Goal: Transaction & Acquisition: Purchase product/service

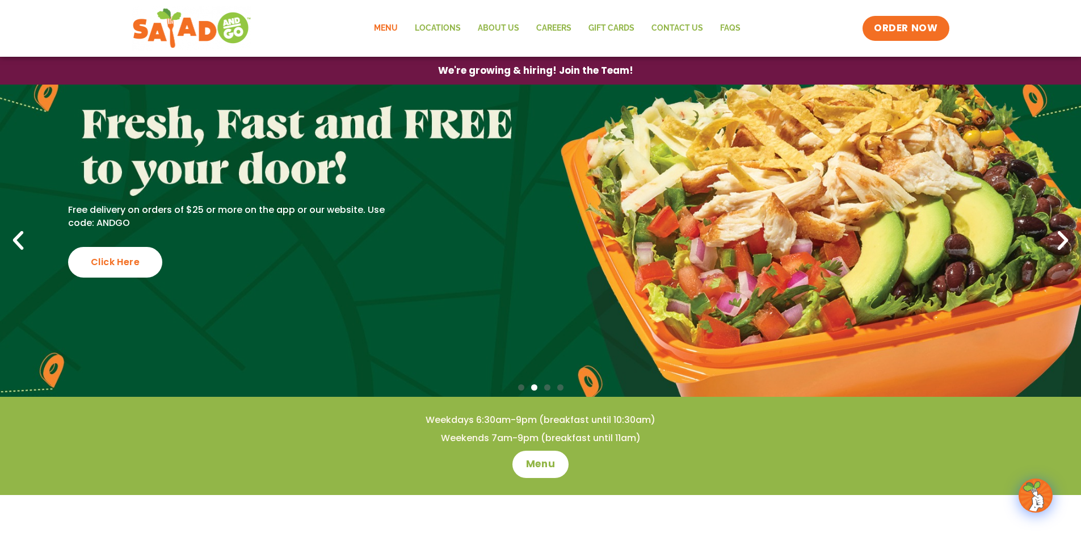
click at [406, 28] on link "Menu" at bounding box center [385, 28] width 41 height 26
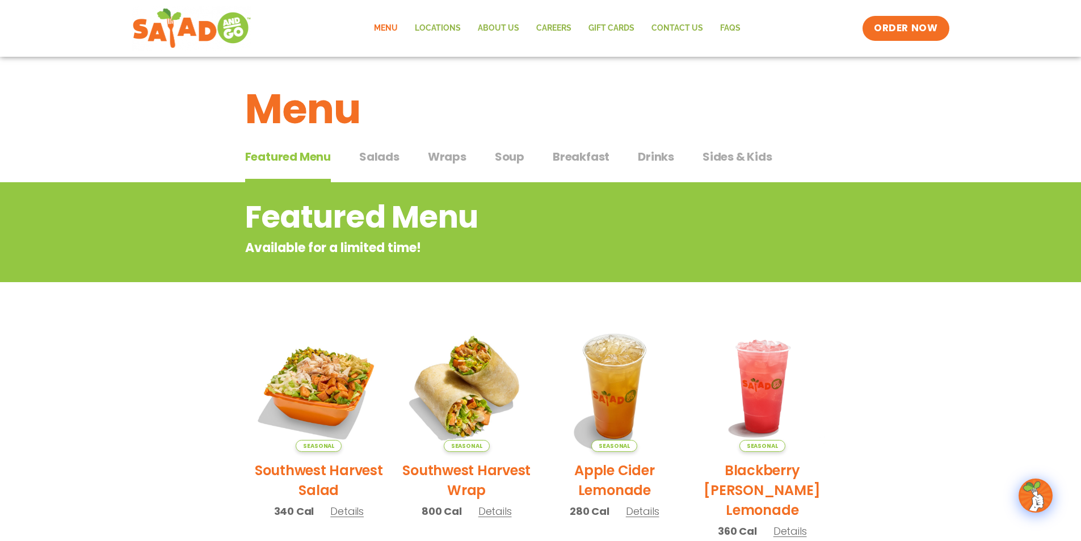
click at [443, 162] on span "Wraps" at bounding box center [447, 156] width 39 height 17
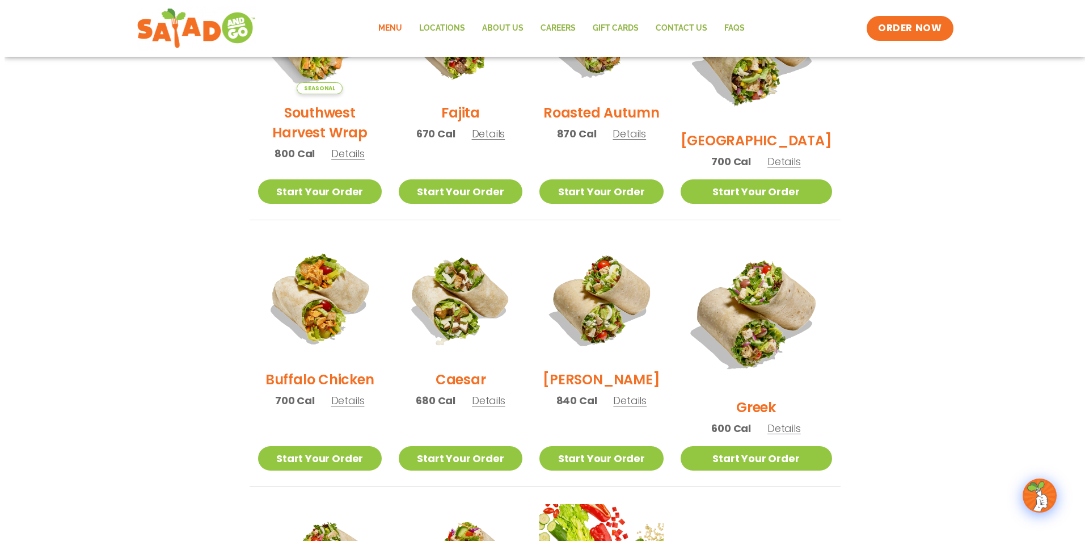
scroll to position [397, 0]
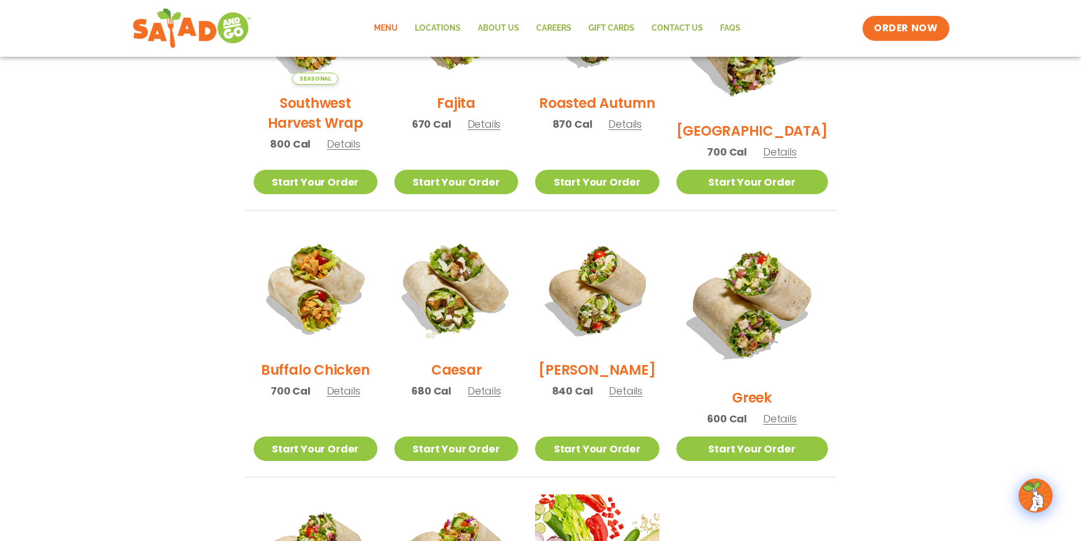
click at [461, 273] on img at bounding box center [456, 289] width 145 height 145
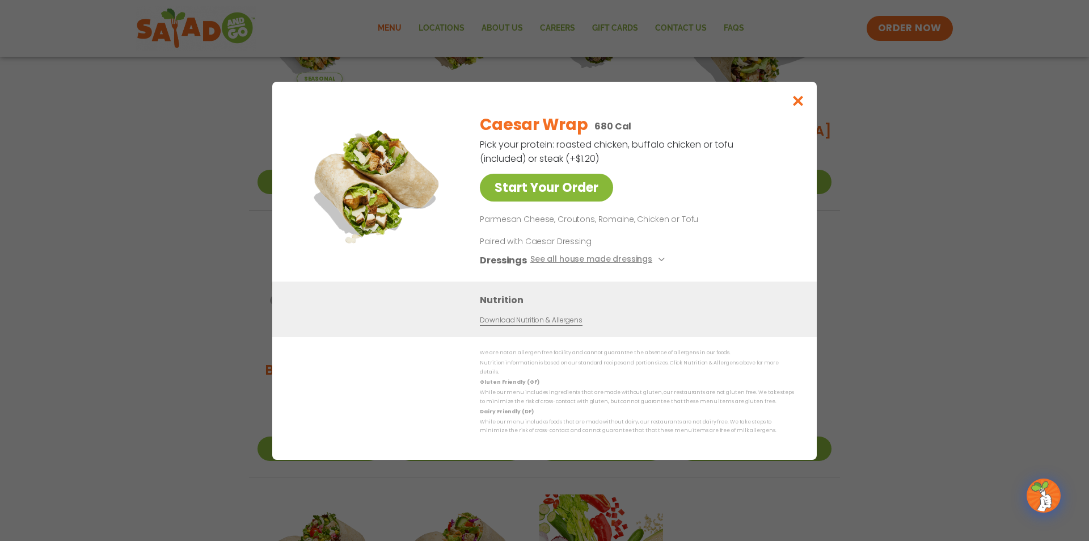
click at [548, 188] on link "Start Your Order" at bounding box center [546, 188] width 133 height 28
